Goal: Task Accomplishment & Management: Use online tool/utility

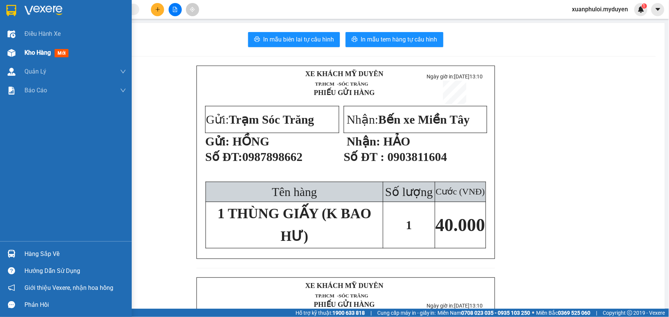
click at [32, 51] on span "Kho hàng" at bounding box center [37, 52] width 26 height 7
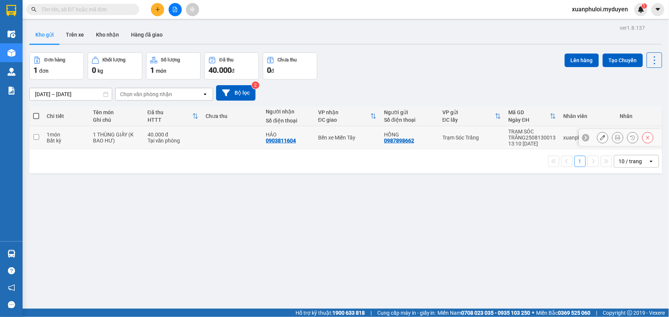
click at [38, 134] on input "checkbox" at bounding box center [37, 137] width 6 height 6
checkbox input "true"
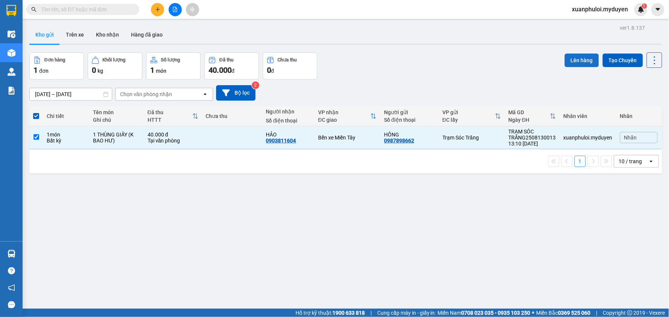
click at [570, 61] on button "Lên hàng" at bounding box center [582, 60] width 34 height 14
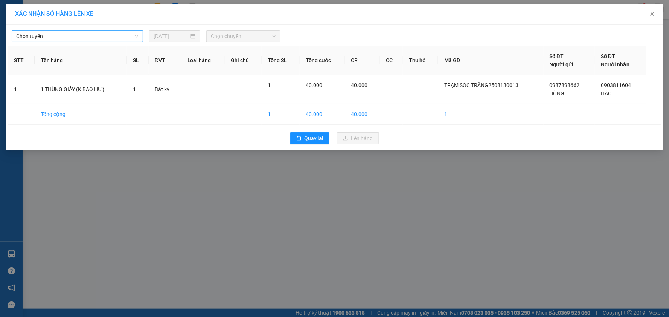
click at [78, 38] on span "Chọn tuyến" at bounding box center [77, 36] width 122 height 11
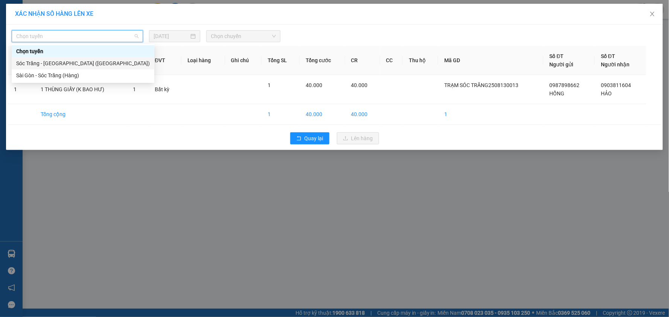
click at [67, 58] on div "Sóc Trăng - [GEOGRAPHIC_DATA] ([GEOGRAPHIC_DATA])" at bounding box center [83, 63] width 143 height 12
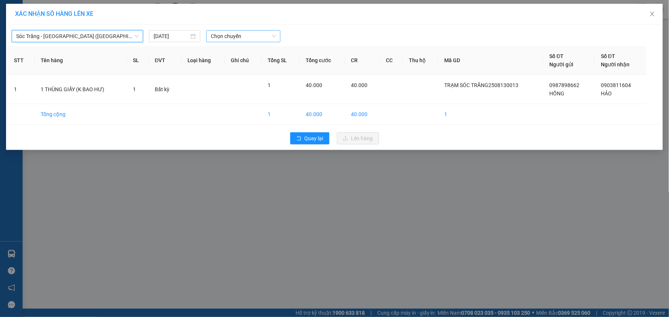
click at [231, 39] on span "Chọn chuyến" at bounding box center [243, 36] width 65 height 11
click at [233, 70] on div "13:00" at bounding box center [240, 70] width 59 height 8
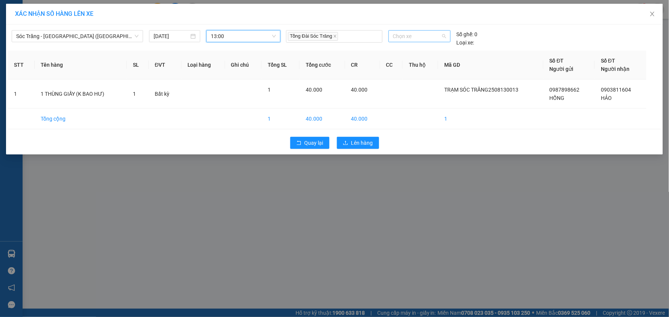
click at [405, 38] on span "Chọn xe" at bounding box center [419, 36] width 53 height 11
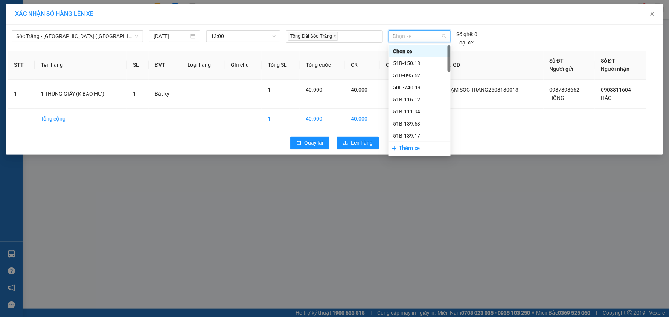
type input "01"
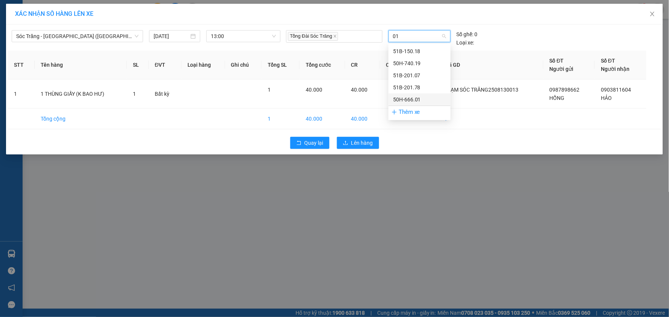
click at [420, 99] on div "50H-666.01" at bounding box center [419, 99] width 53 height 8
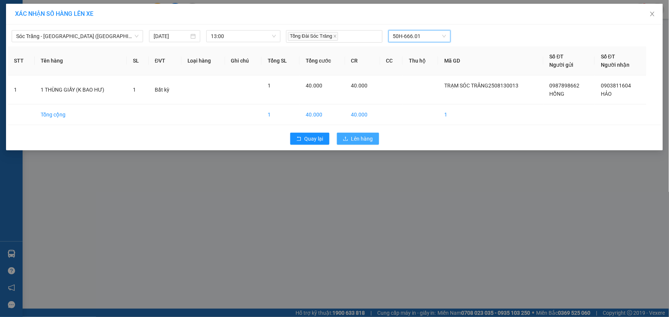
click at [365, 138] on span "Lên hàng" at bounding box center [362, 138] width 22 height 8
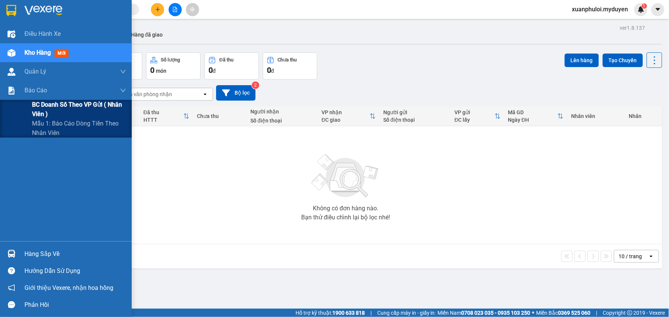
click at [69, 100] on span "BC doanh số theo VP gửi ( nhân viên )" at bounding box center [79, 109] width 94 height 19
